Goal: Information Seeking & Learning: Check status

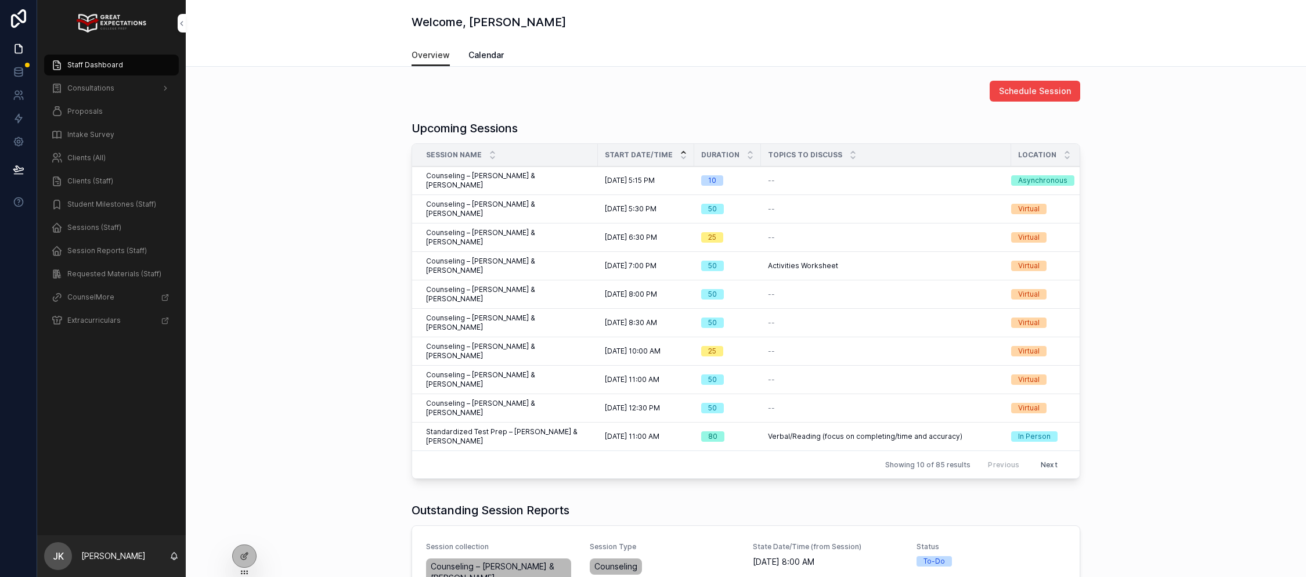
click at [540, 200] on span "Counseling – [PERSON_NAME] & [PERSON_NAME]" at bounding box center [508, 209] width 165 height 19
click at [106, 181] on span "Clients (Staff)" at bounding box center [90, 181] width 46 height 9
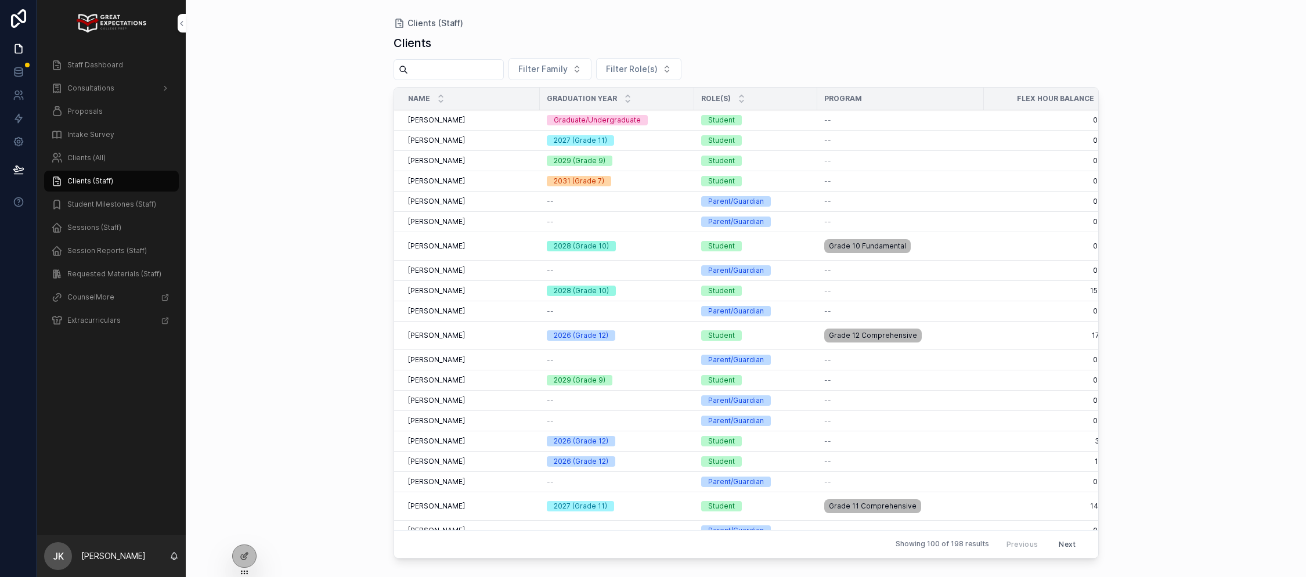
click at [470, 67] on input "scrollable content" at bounding box center [455, 70] width 95 height 16
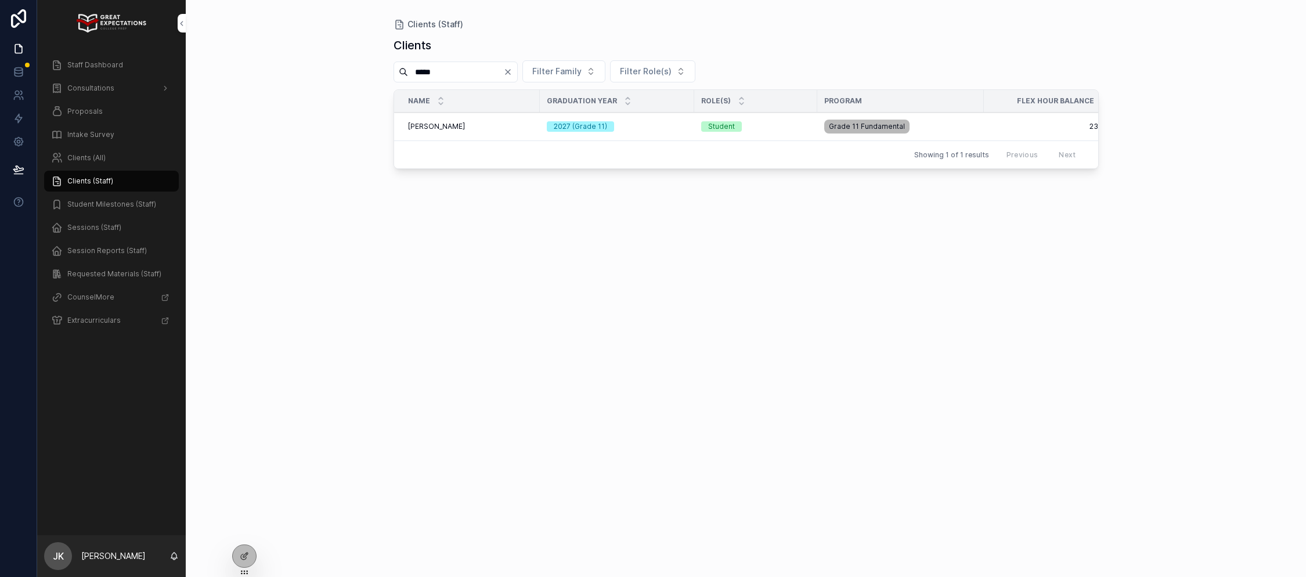
type input "*****"
click at [445, 131] on span "Quincy Levine" at bounding box center [436, 126] width 57 height 9
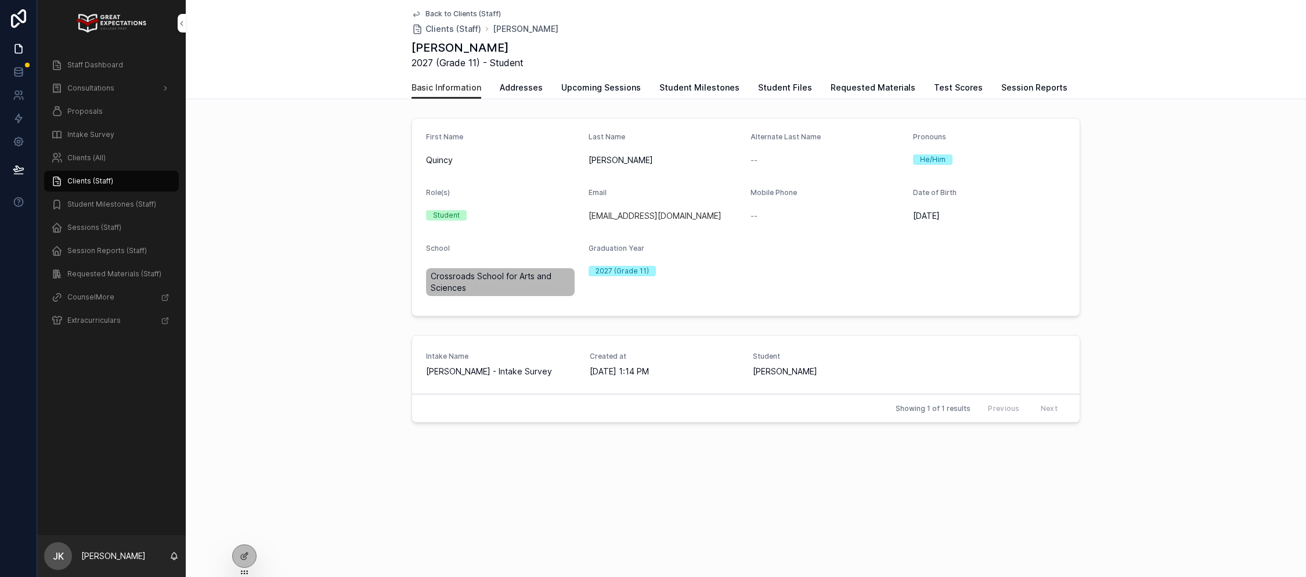
click at [1036, 86] on span "Session Reports" at bounding box center [1035, 88] width 66 height 12
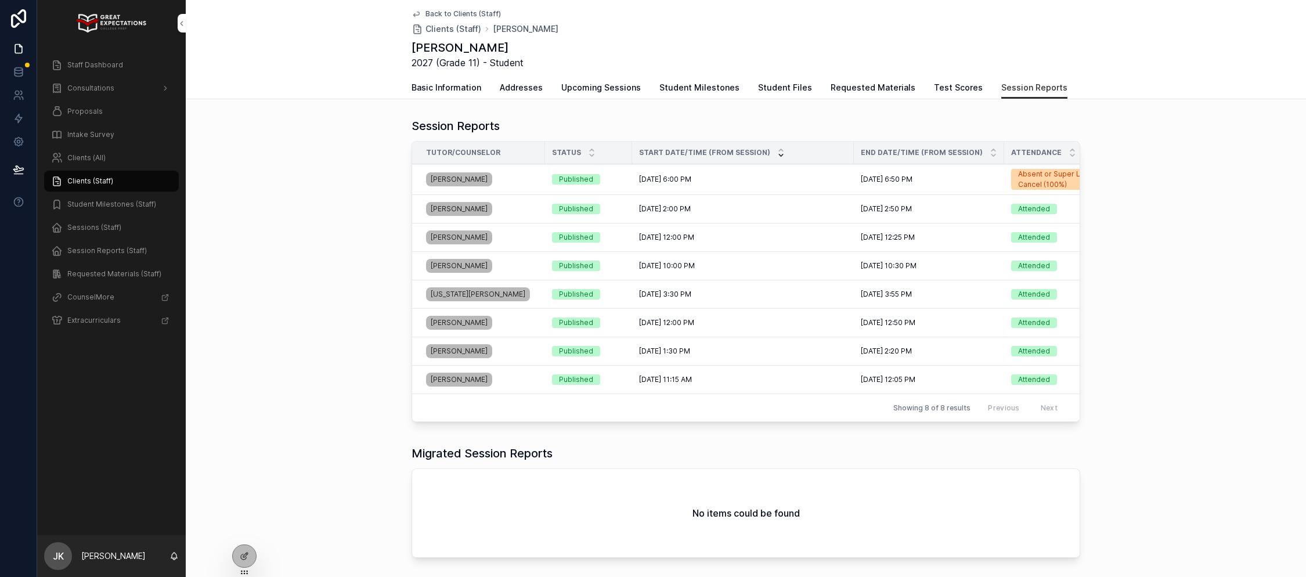
click at [514, 182] on div "Bradley Furgerson" at bounding box center [482, 179] width 112 height 19
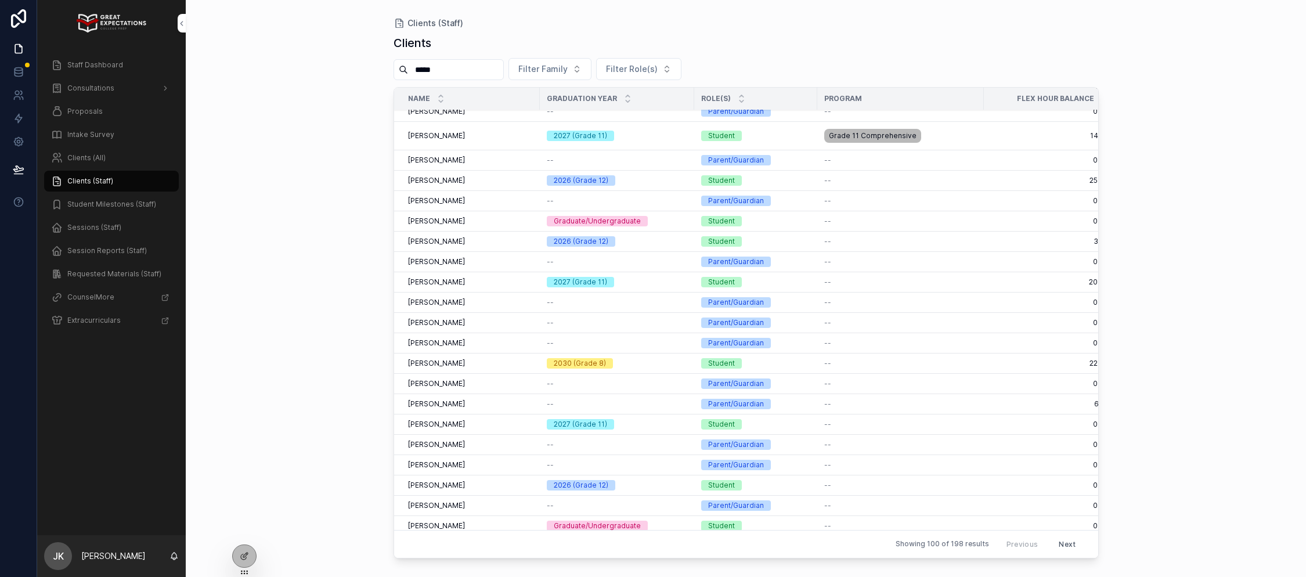
scroll to position [377, 0]
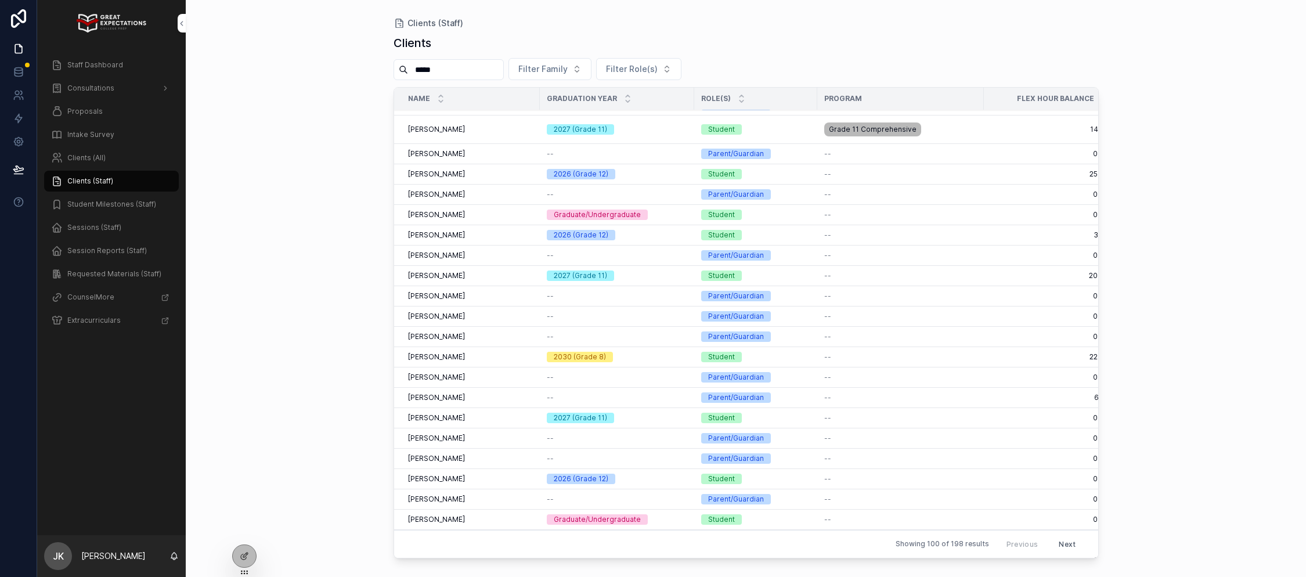
click at [101, 69] on span "Staff Dashboard" at bounding box center [95, 64] width 56 height 9
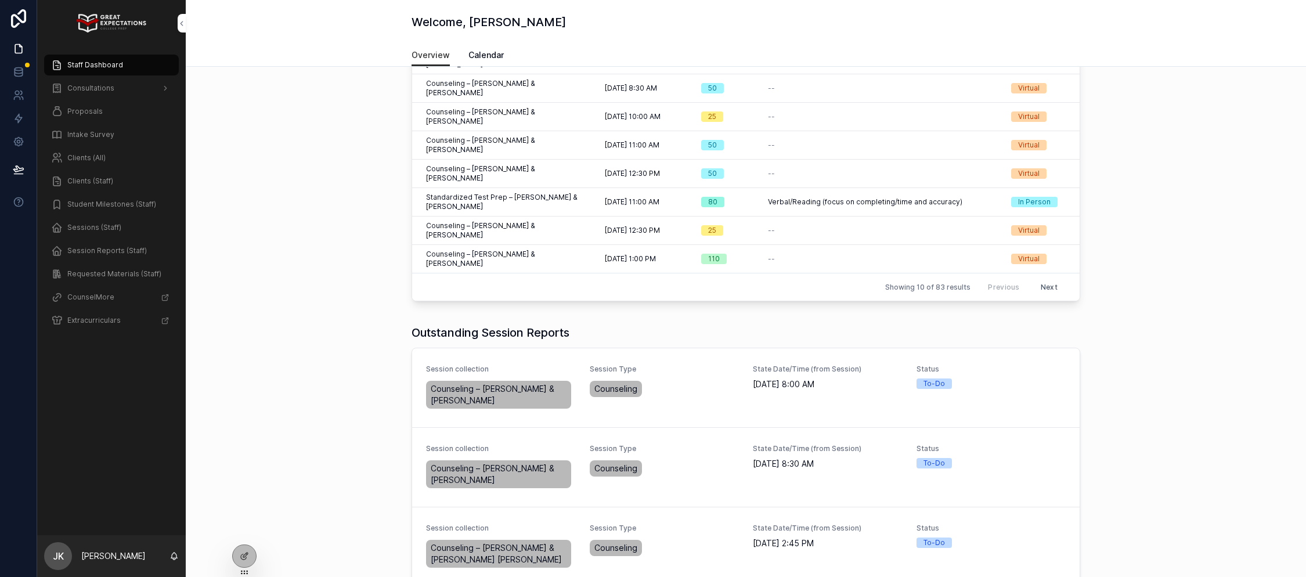
scroll to position [181, 0]
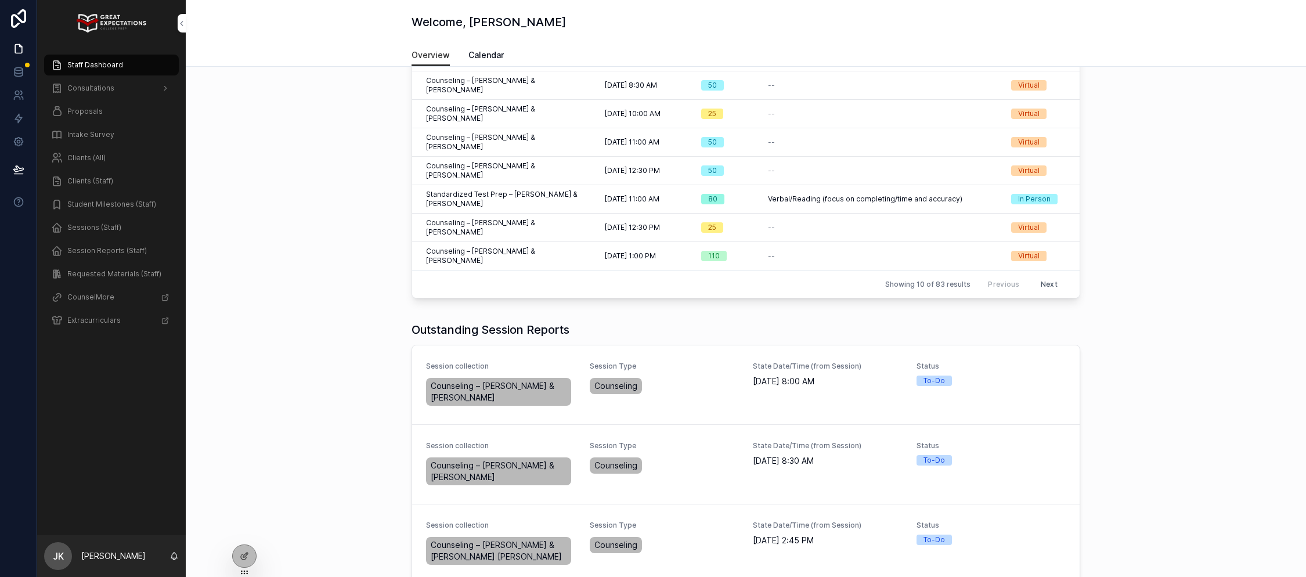
click at [0, 0] on span "Complete Session Report" at bounding box center [0, 0] width 0 height 0
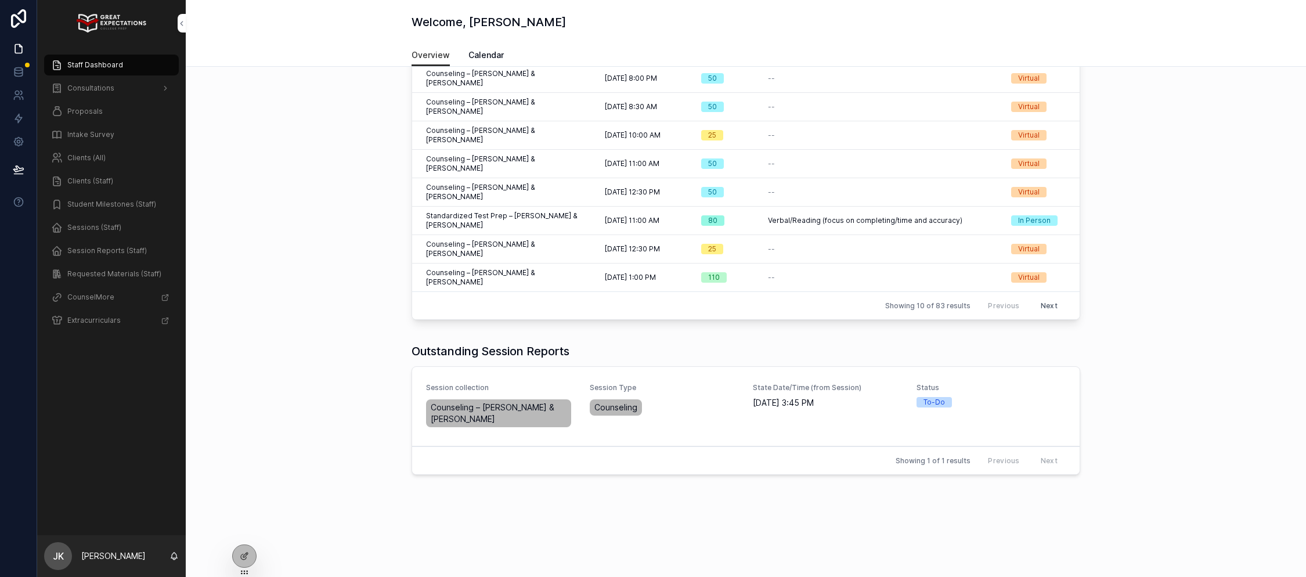
scroll to position [86, 0]
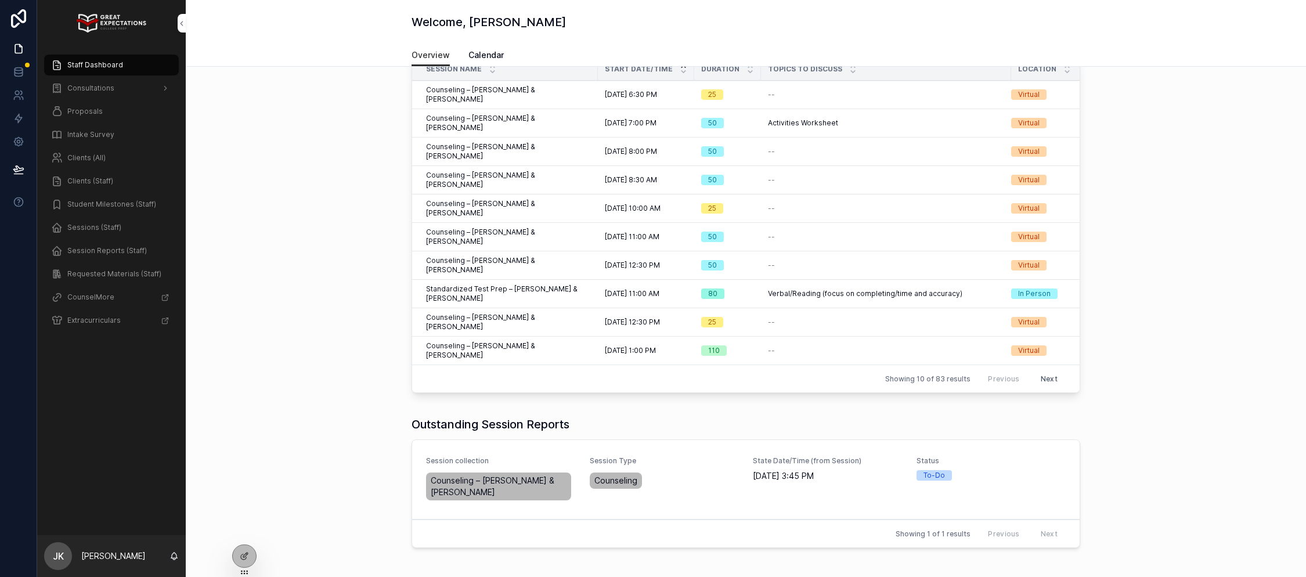
click at [95, 164] on div "Clients (All)" at bounding box center [111, 158] width 121 height 19
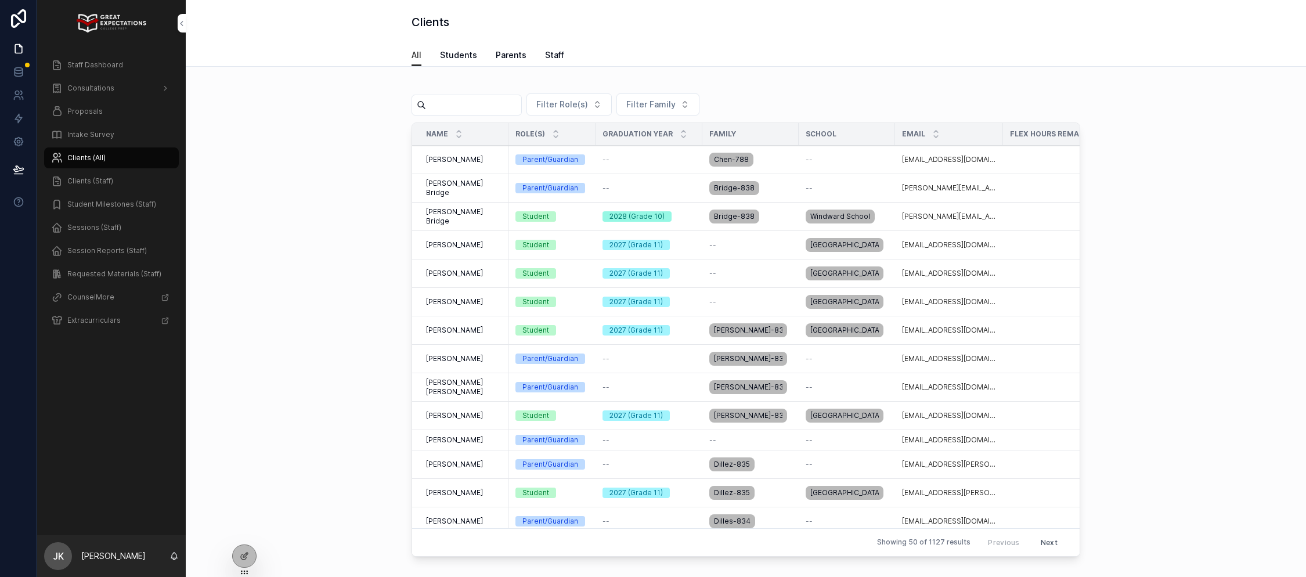
click at [471, 103] on input "scrollable content" at bounding box center [473, 105] width 95 height 16
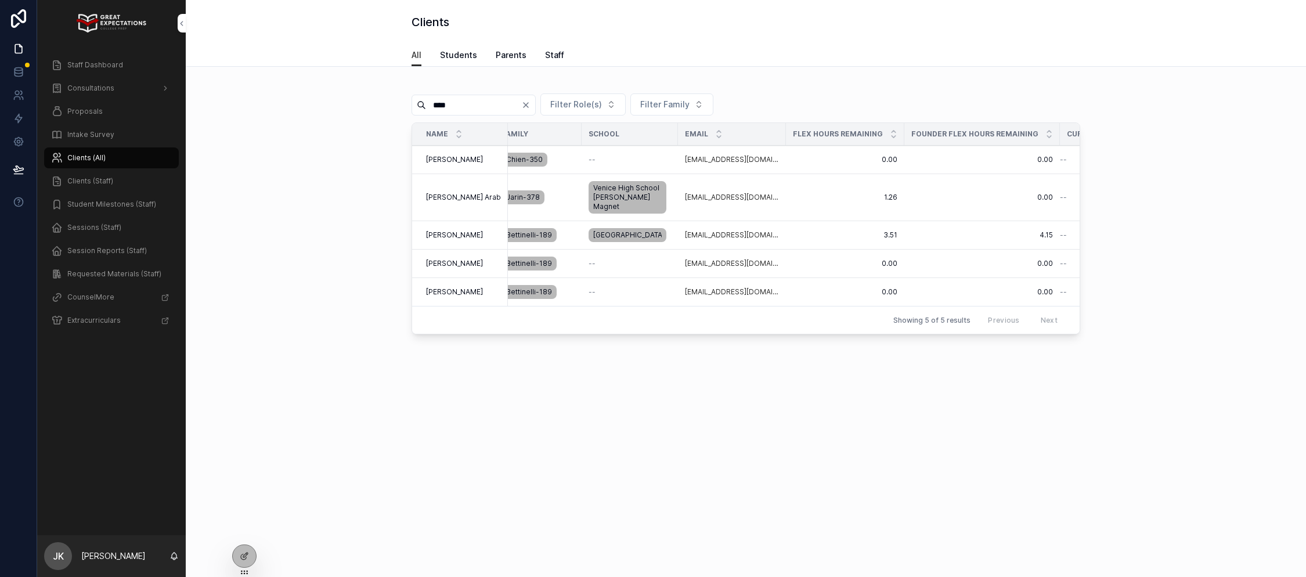
scroll to position [0, 239]
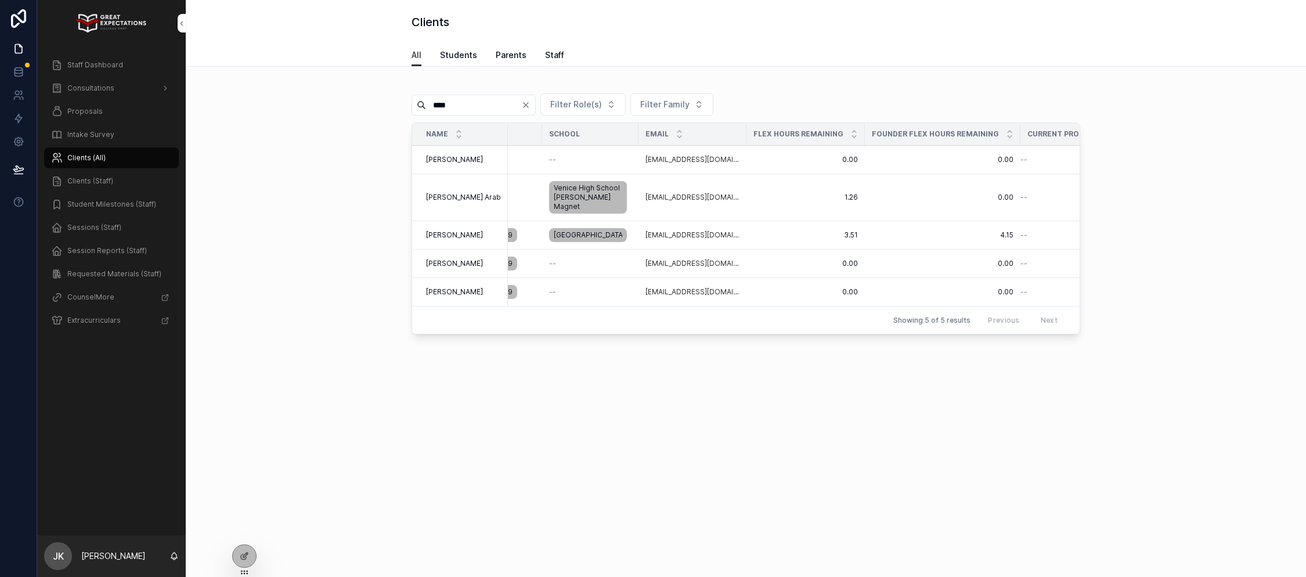
type input "****"
click at [438, 240] on span "Oliver Bettinelli" at bounding box center [454, 235] width 57 height 9
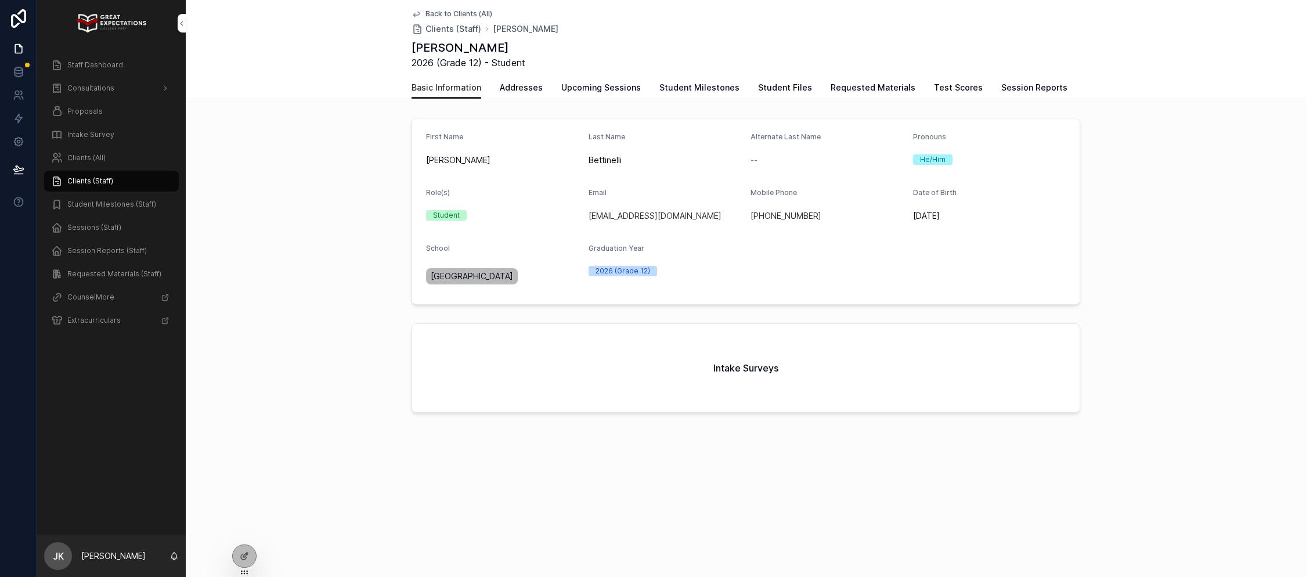
click at [1012, 91] on span "Session Reports" at bounding box center [1035, 88] width 66 height 12
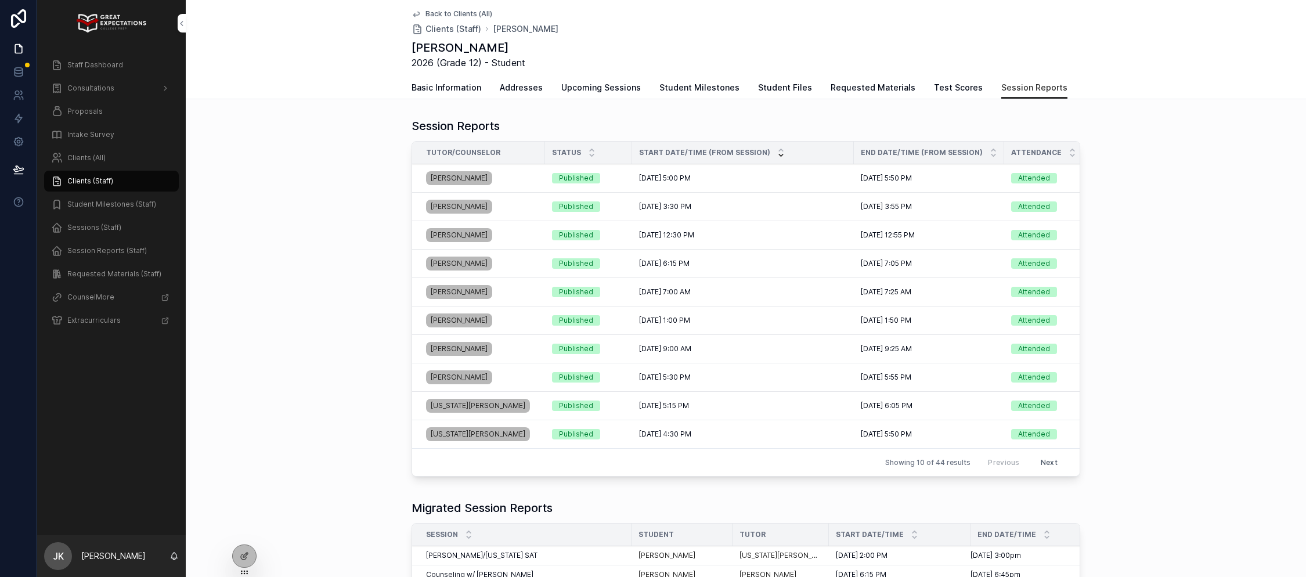
scroll to position [1, 0]
click at [89, 63] on span "Staff Dashboard" at bounding box center [95, 64] width 56 height 9
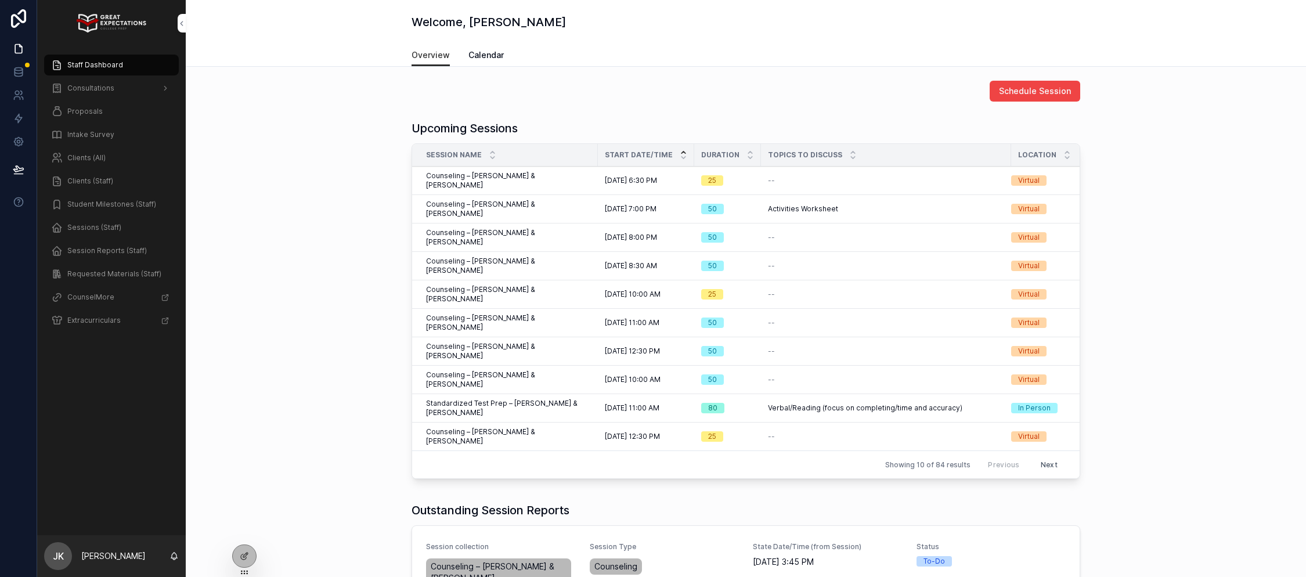
click at [86, 154] on span "Clients (All)" at bounding box center [86, 157] width 38 height 9
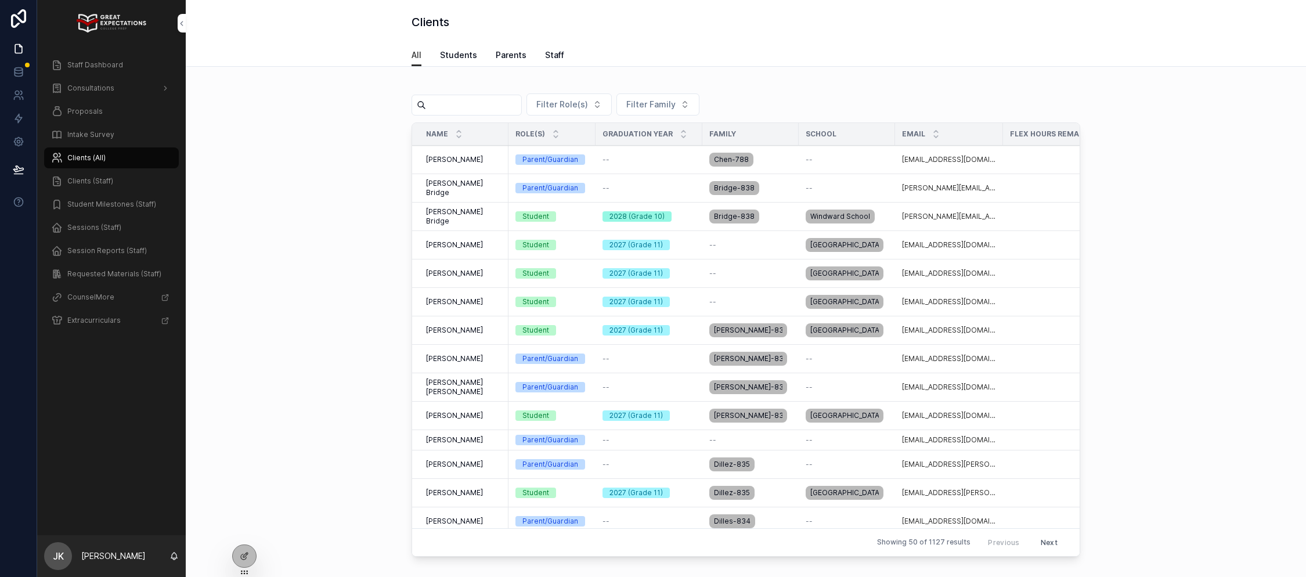
click at [500, 109] on input "scrollable content" at bounding box center [473, 105] width 95 height 16
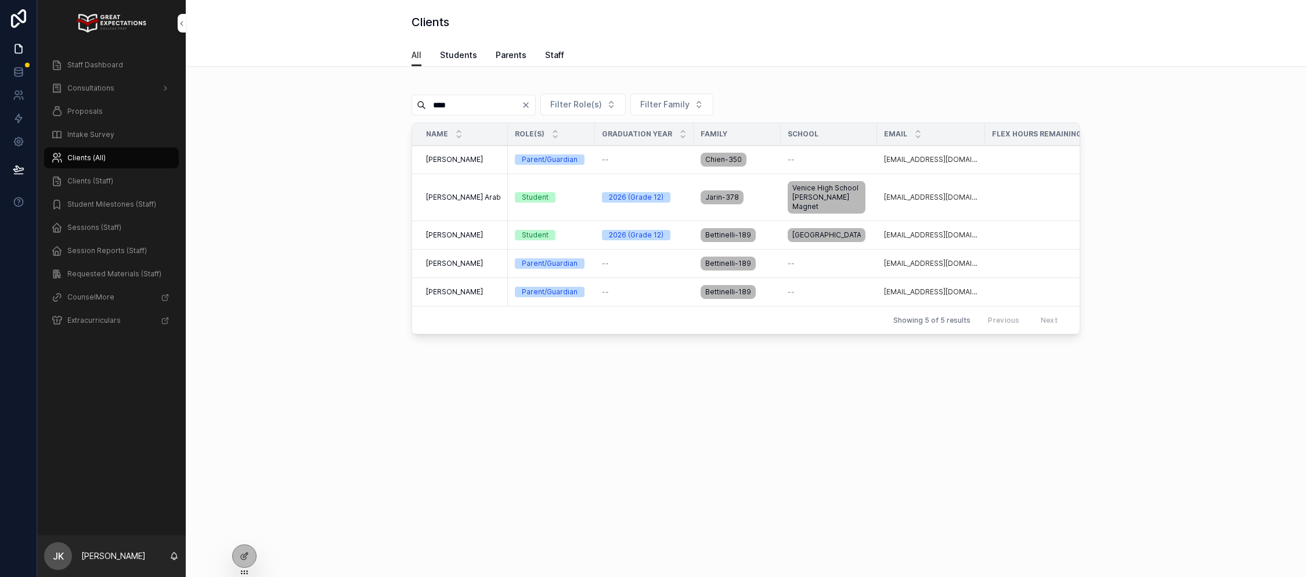
scroll to position [0, 239]
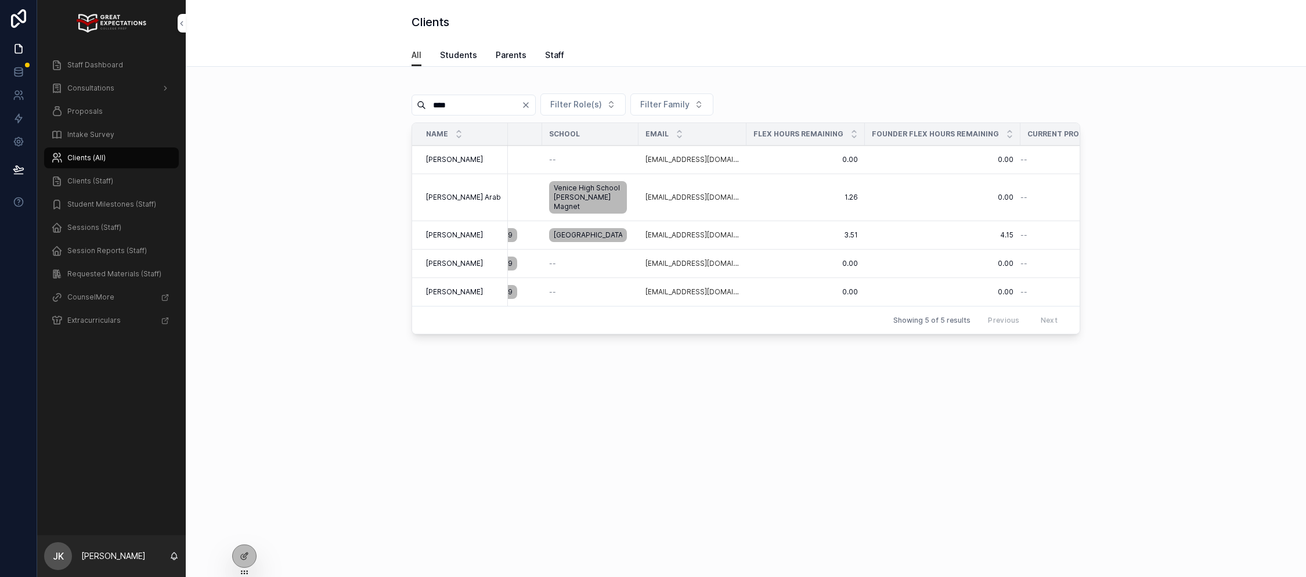
type input "****"
click at [78, 63] on span "Staff Dashboard" at bounding box center [95, 64] width 56 height 9
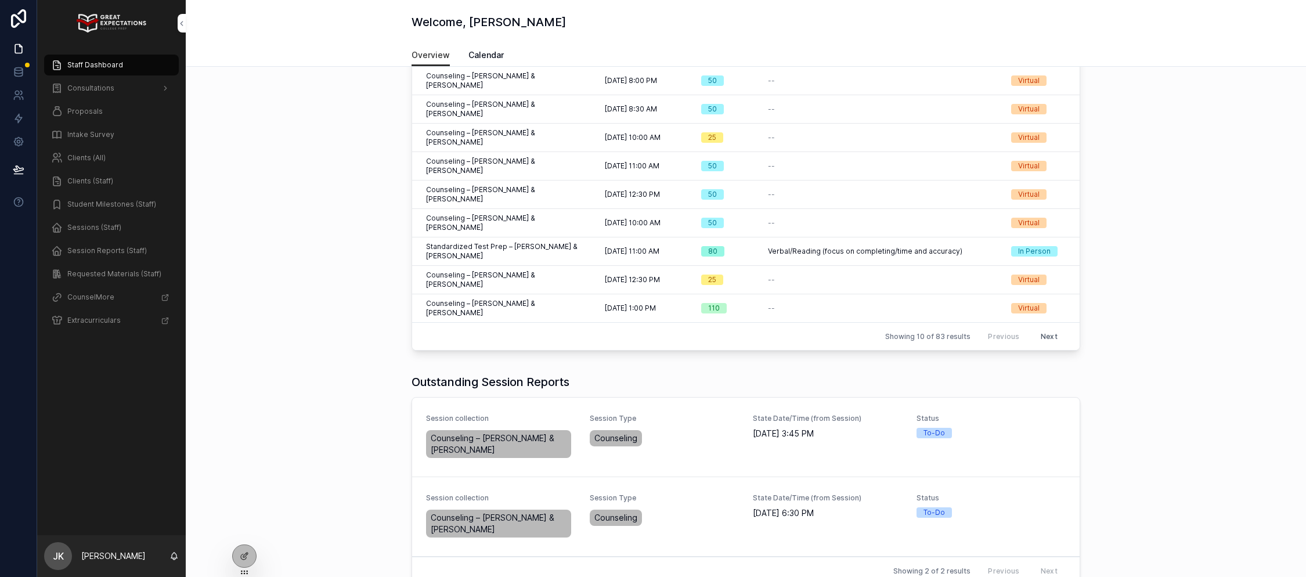
scroll to position [165, 0]
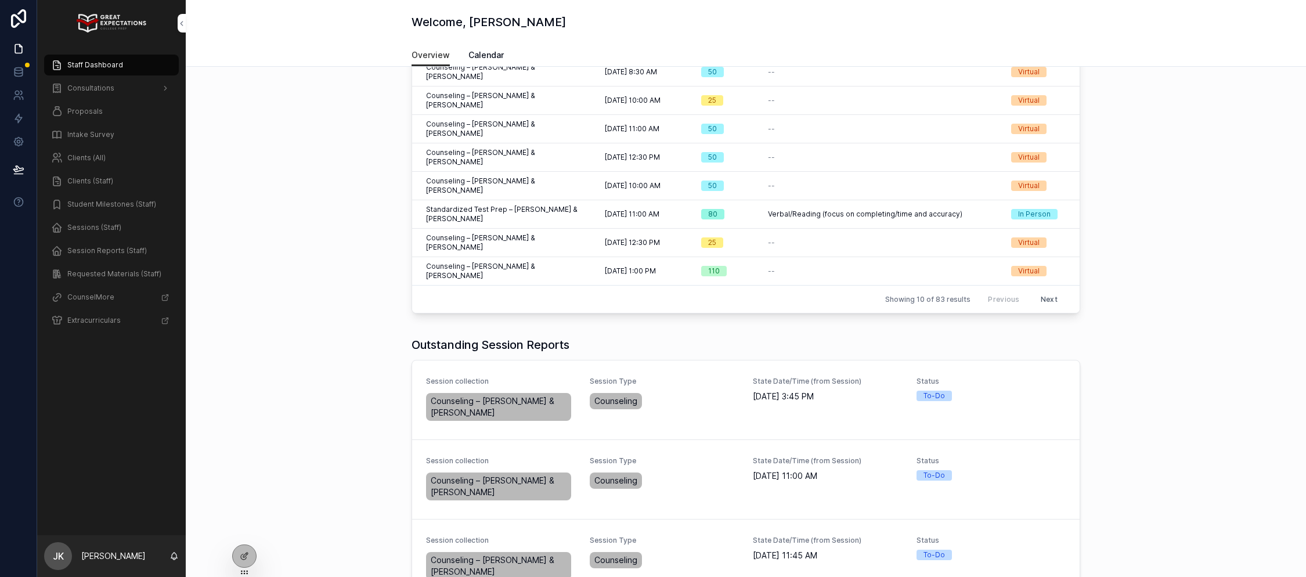
click at [0, 0] on span "Complete Session Report" at bounding box center [0, 0] width 0 height 0
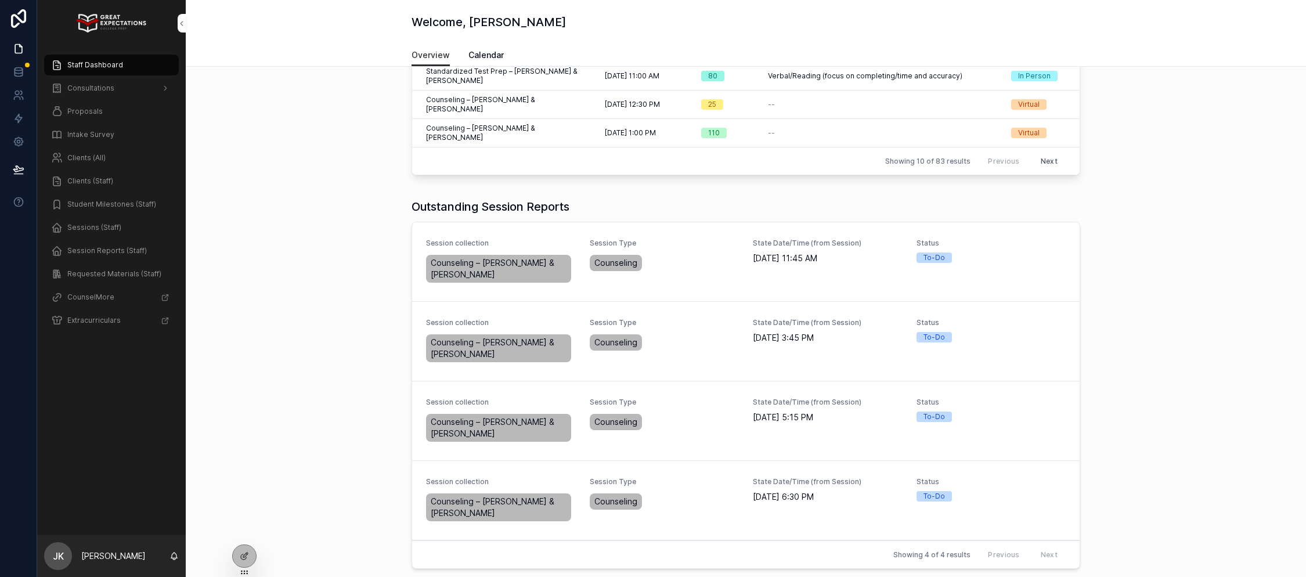
scroll to position [308, 0]
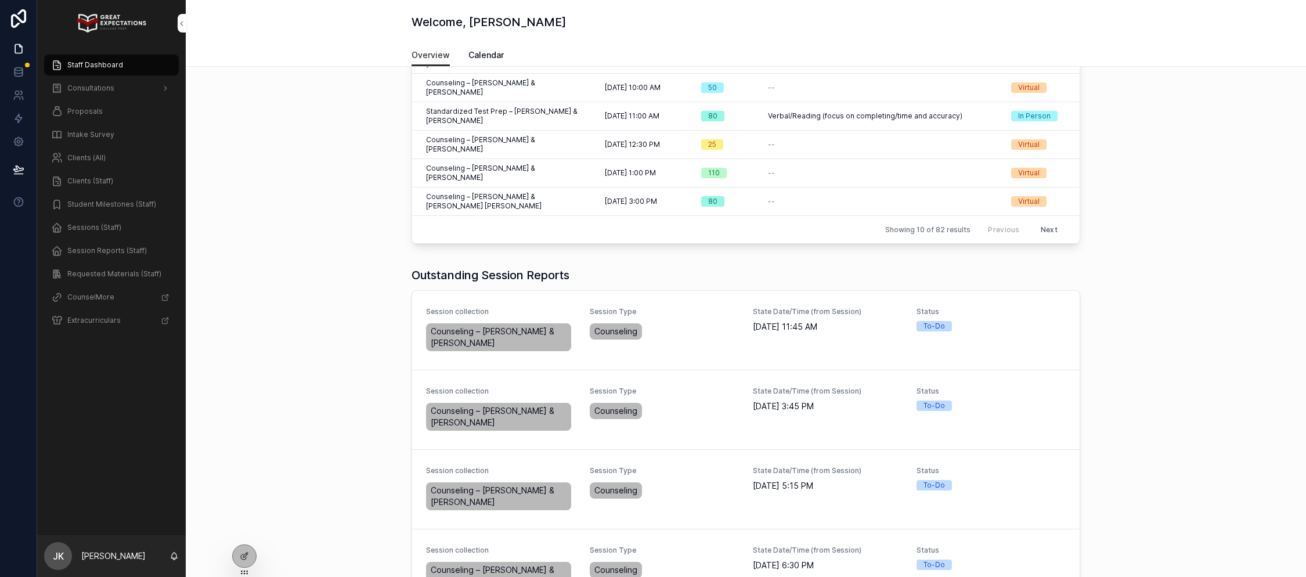
scroll to position [404, 0]
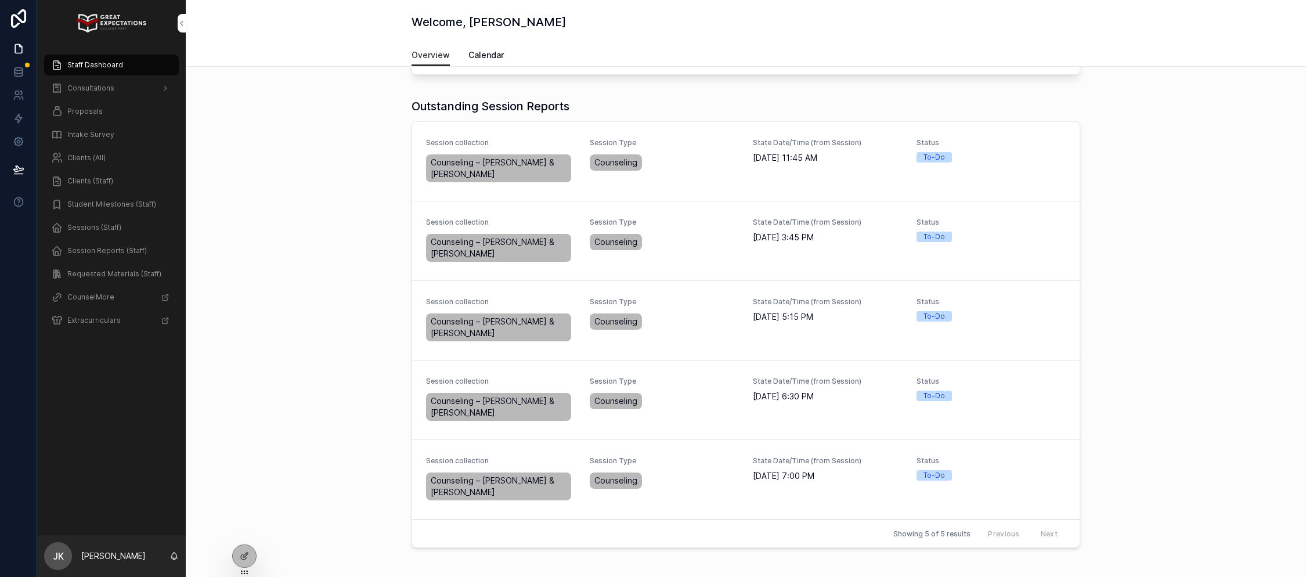
click at [0, 0] on span "Complete Session Report" at bounding box center [0, 0] width 0 height 0
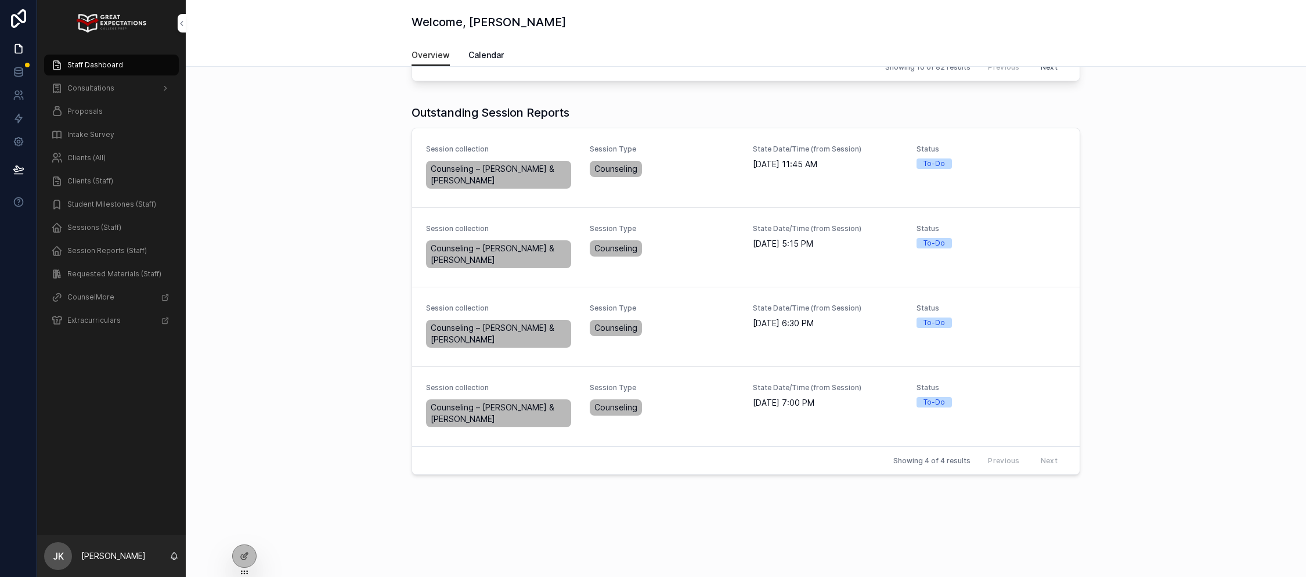
scroll to position [325, 0]
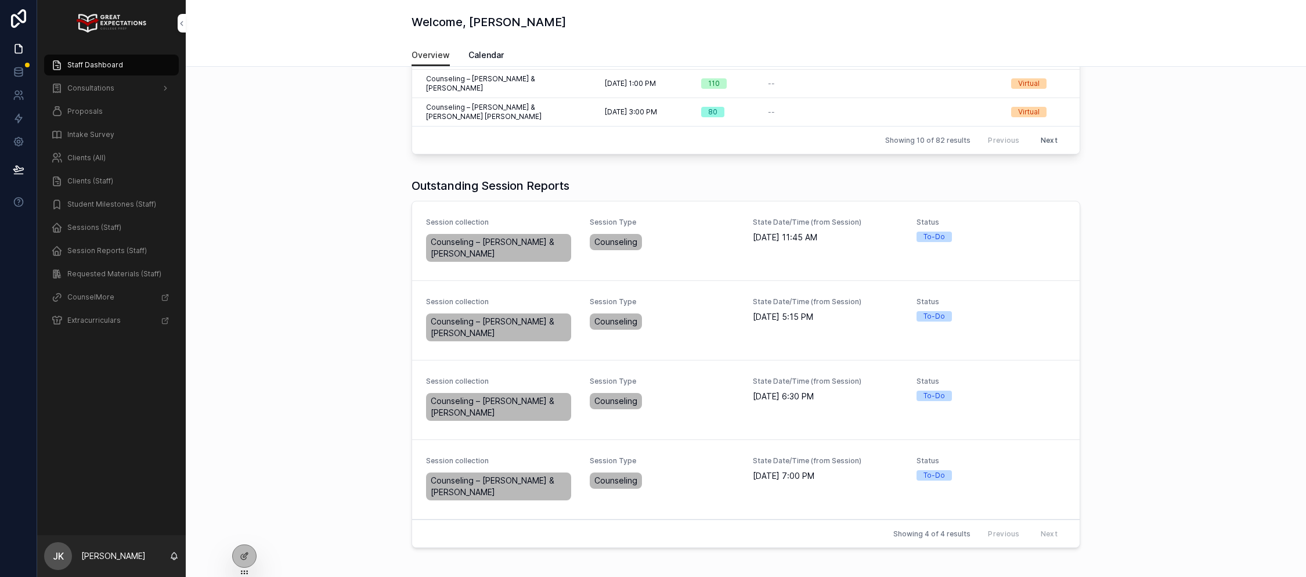
click at [0, 0] on span "Complete Session Report" at bounding box center [0, 0] width 0 height 0
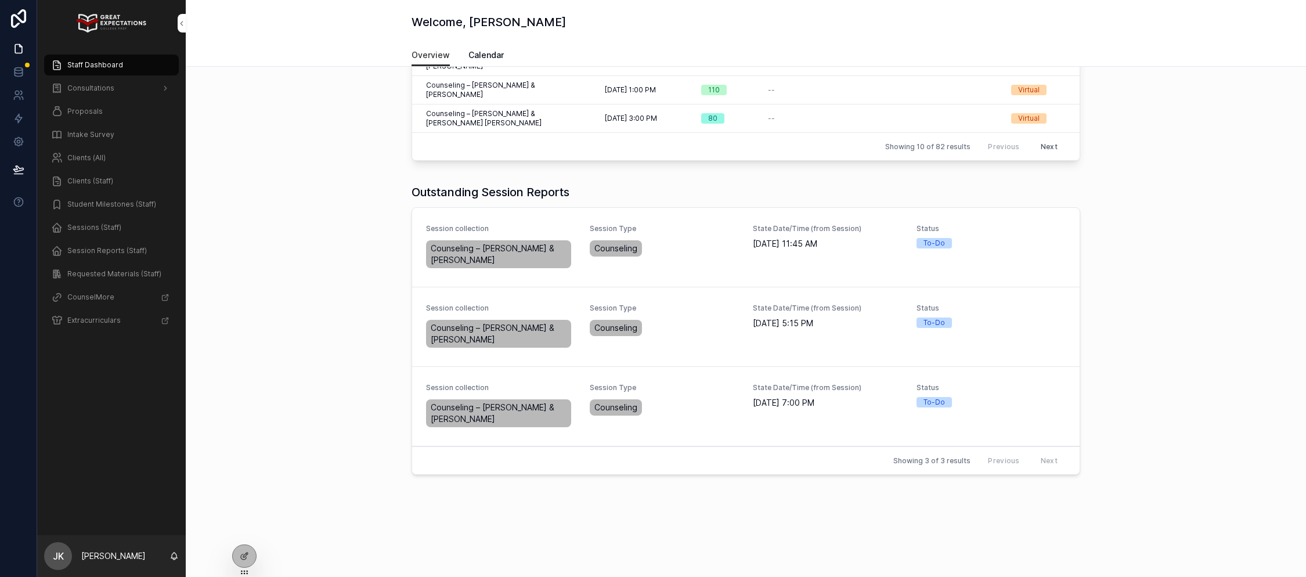
scroll to position [245, 0]
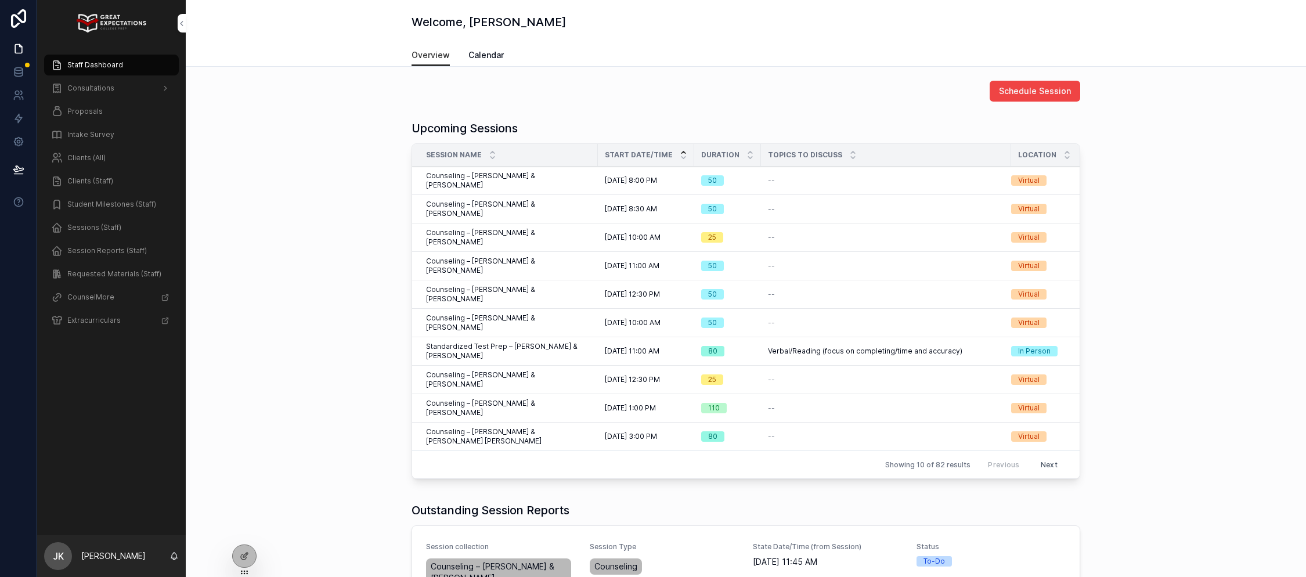
click at [106, 157] on div "Clients (All)" at bounding box center [111, 158] width 121 height 19
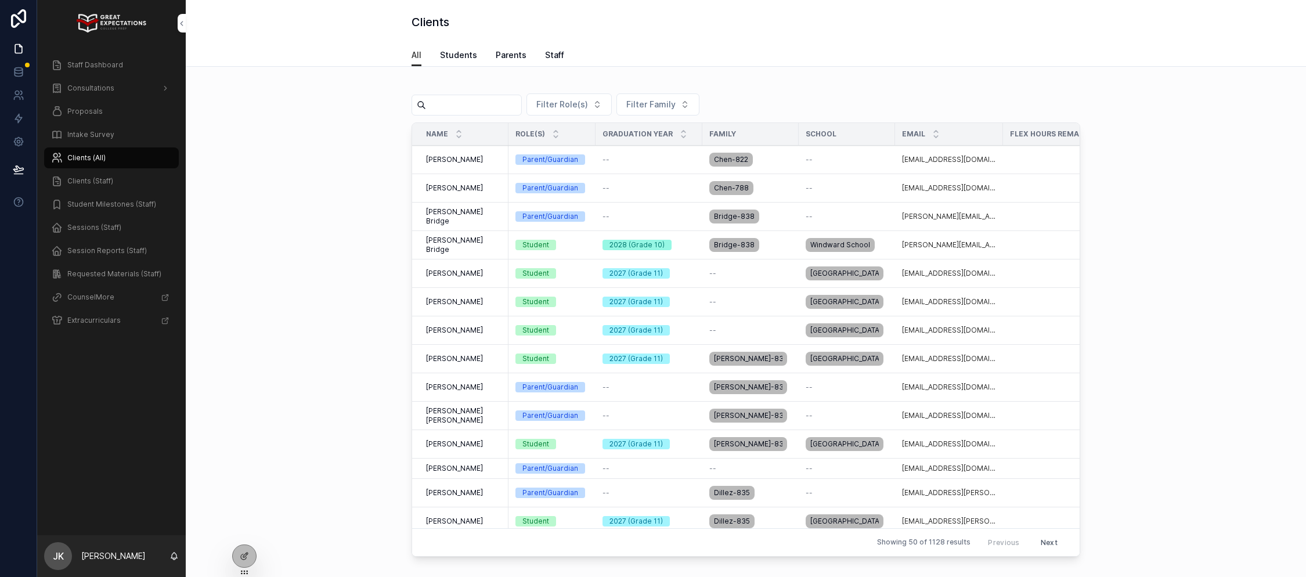
click at [496, 110] on input "scrollable content" at bounding box center [473, 105] width 95 height 16
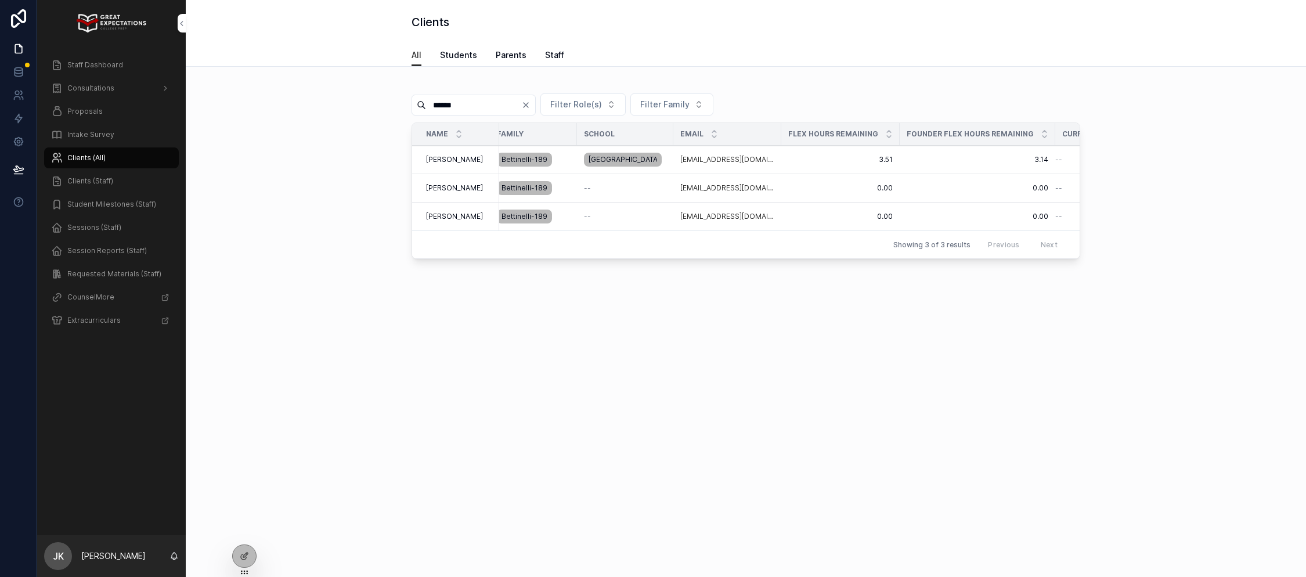
scroll to position [0, 217]
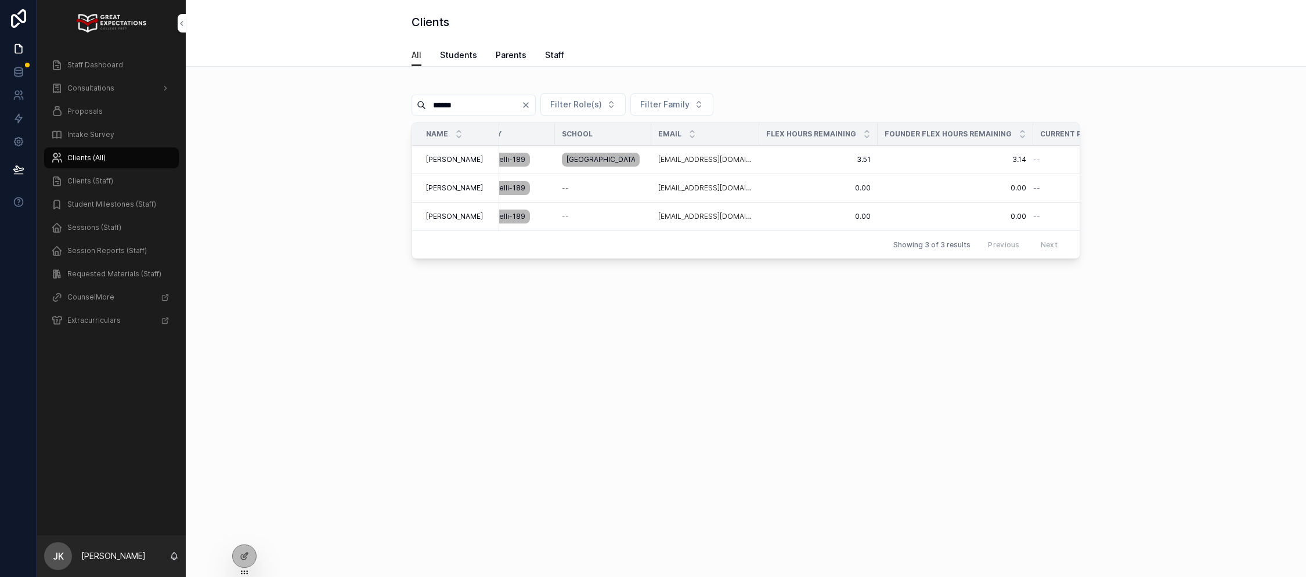
type input "******"
click at [531, 106] on icon "Clear" at bounding box center [525, 104] width 9 height 9
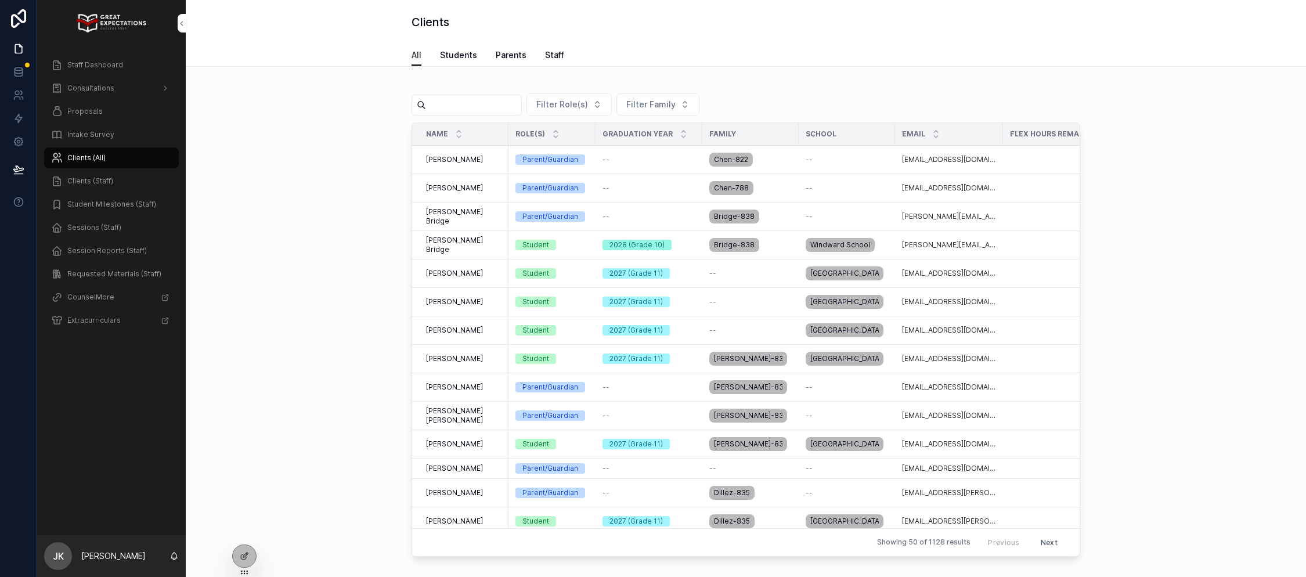
click at [89, 62] on span "Staff Dashboard" at bounding box center [95, 64] width 56 height 9
